Goal: Task Accomplishment & Management: Use online tool/utility

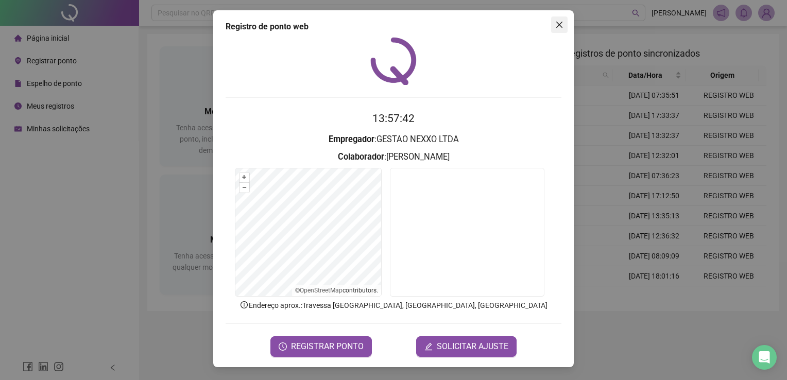
click at [562, 22] on icon "close" at bounding box center [559, 25] width 8 height 8
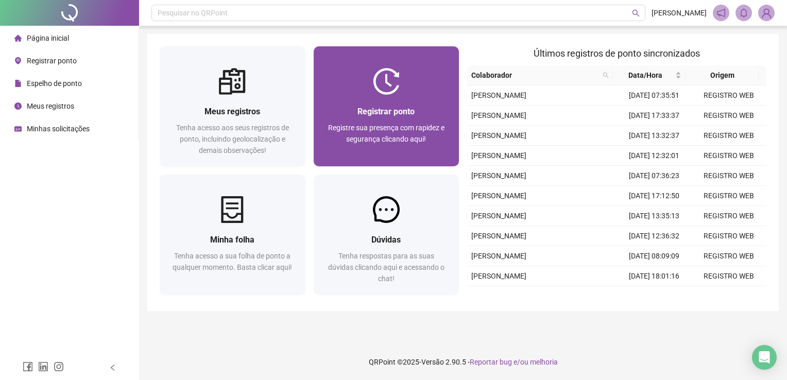
click at [434, 110] on div "Registrar ponto" at bounding box center [386, 111] width 121 height 13
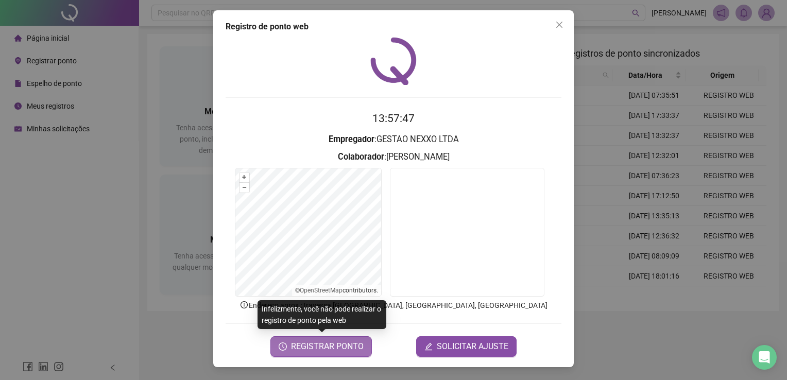
click at [320, 346] on span "REGISTRAR PONTO" at bounding box center [327, 346] width 73 height 12
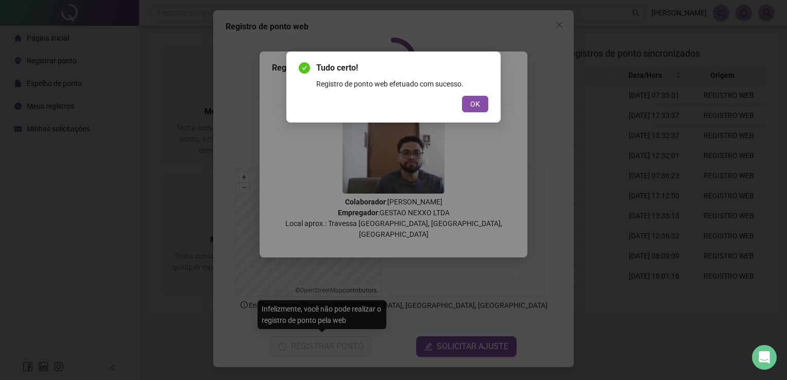
drag, startPoint x: 481, startPoint y: 108, endPoint x: 573, endPoint y: 7, distance: 136.3
click at [488, 101] on div "Tudo certo! Registro de ponto web efetuado com sucesso. OK" at bounding box center [393, 86] width 214 height 71
click at [482, 99] on button "OK" at bounding box center [475, 104] width 26 height 16
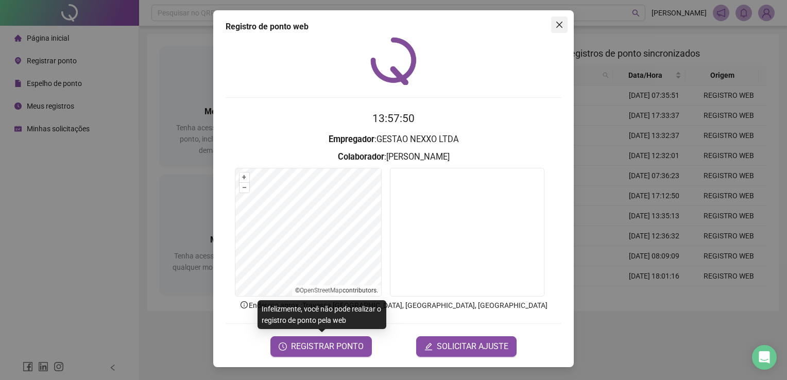
click at [566, 22] on span "Close" at bounding box center [559, 25] width 16 height 8
